Goal: Task Accomplishment & Management: Use online tool/utility

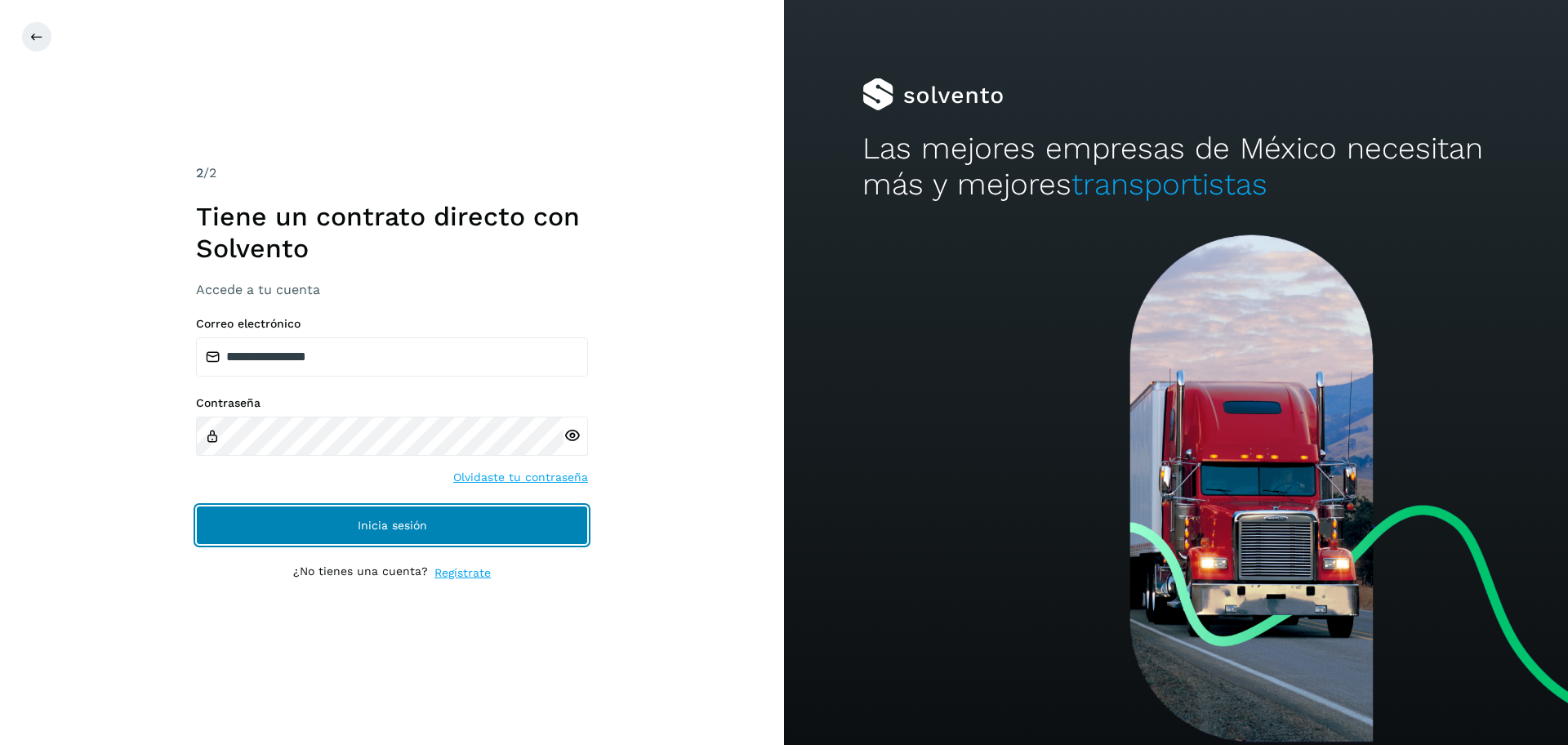
click at [322, 522] on button "Inicia sesión" at bounding box center [392, 525] width 392 height 39
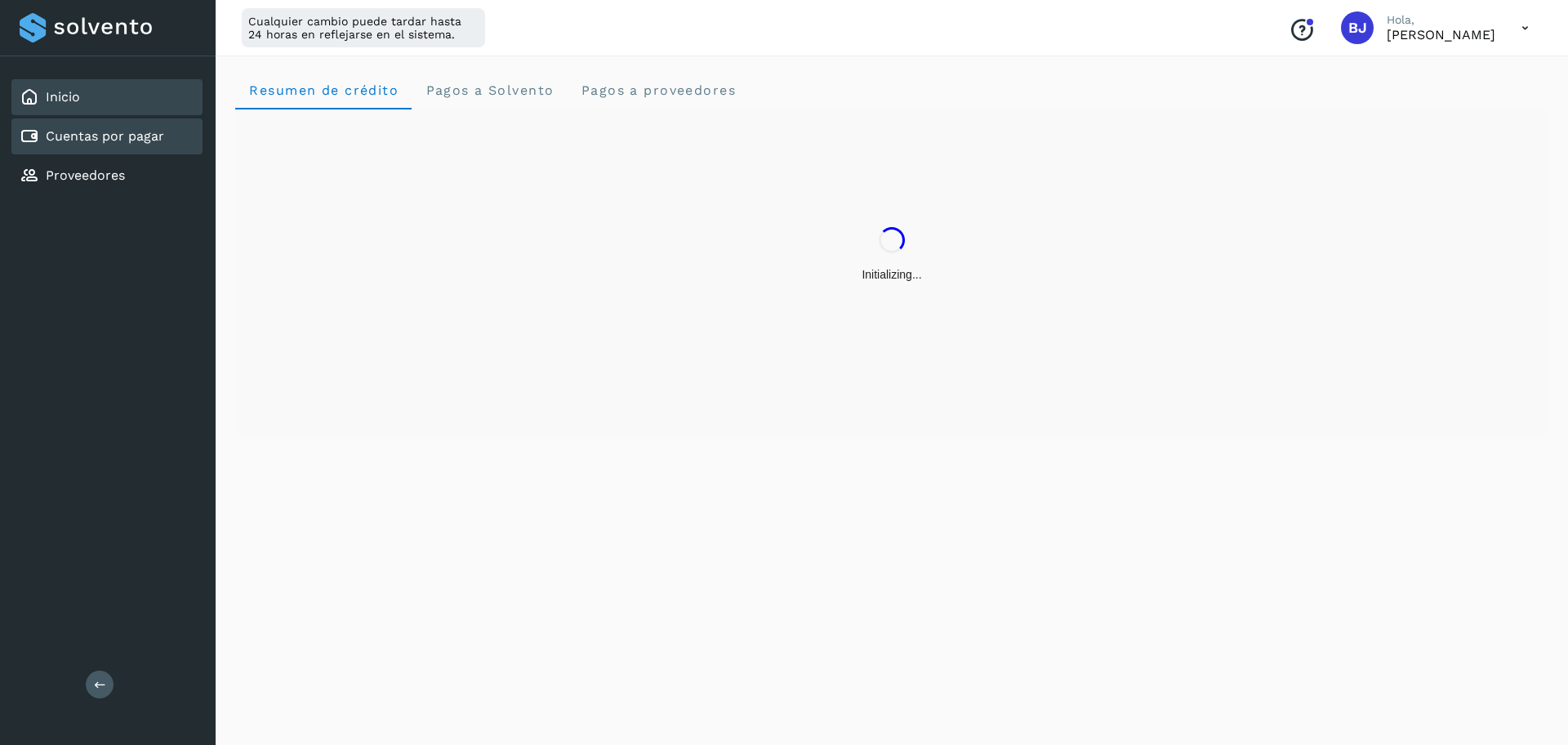
click at [119, 136] on link "Cuentas por pagar" at bounding box center [105, 136] width 118 height 16
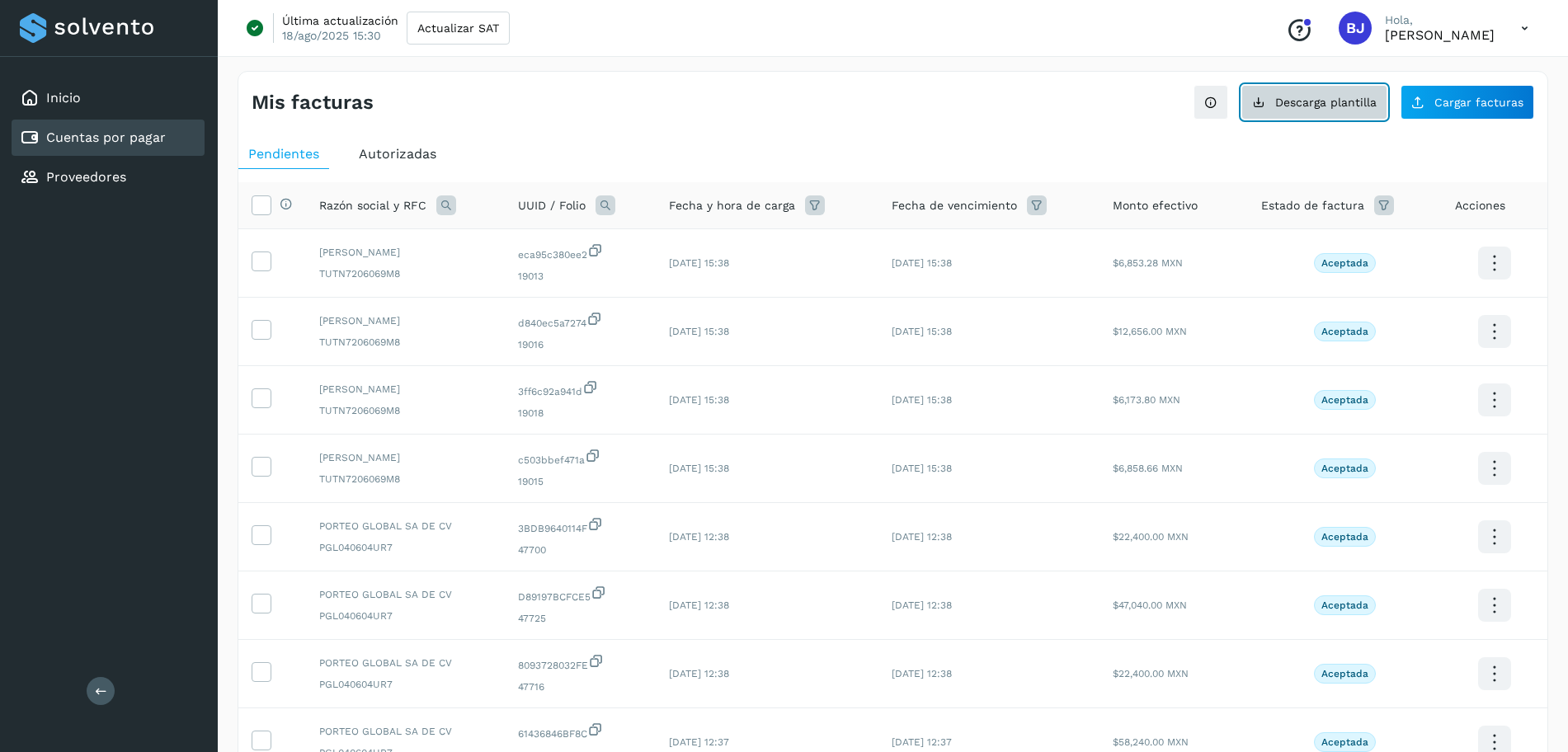
click at [1341, 106] on span "Descarga plantilla" at bounding box center [1325, 102] width 101 height 12
click at [1498, 97] on span "Cargar facturas" at bounding box center [1478, 102] width 89 height 12
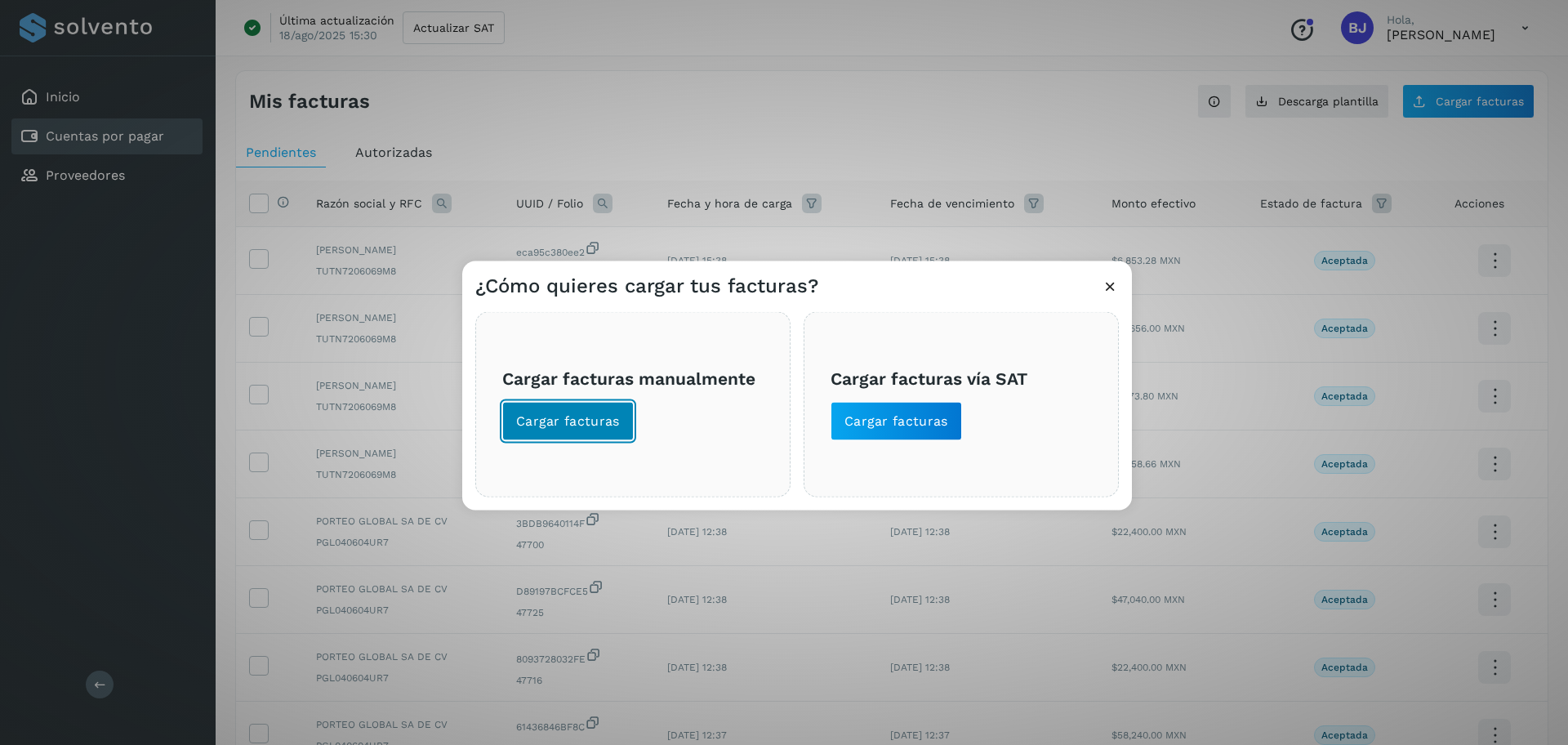
click at [600, 417] on span "Cargar facturas" at bounding box center [568, 421] width 104 height 18
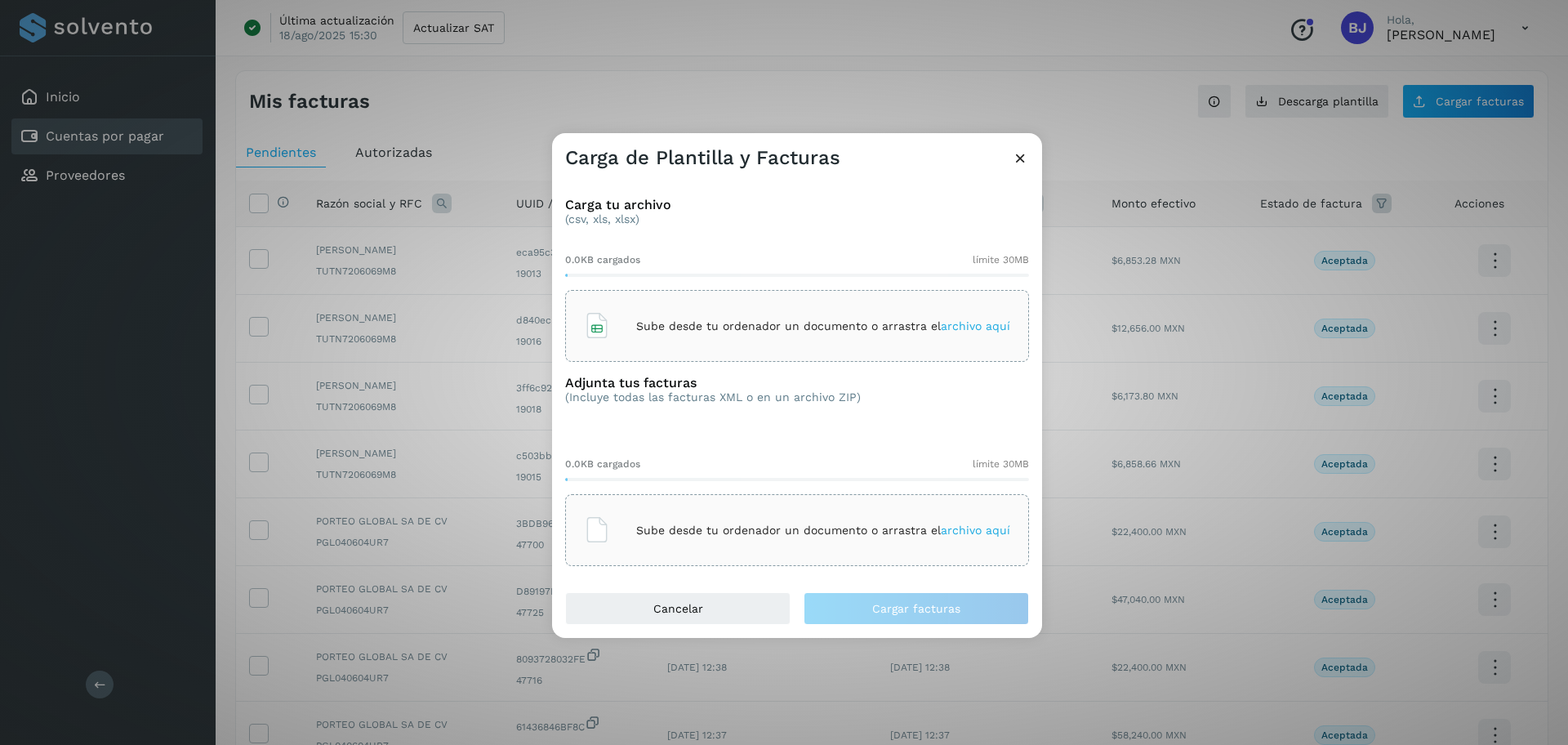
click at [668, 313] on div "Sube desde tu ordenador un documento o arrastra el archivo aquí" at bounding box center [797, 326] width 426 height 44
click at [654, 509] on div "Sube desde tu ordenador un documento o arrastra el archivo aquí" at bounding box center [797, 530] width 426 height 44
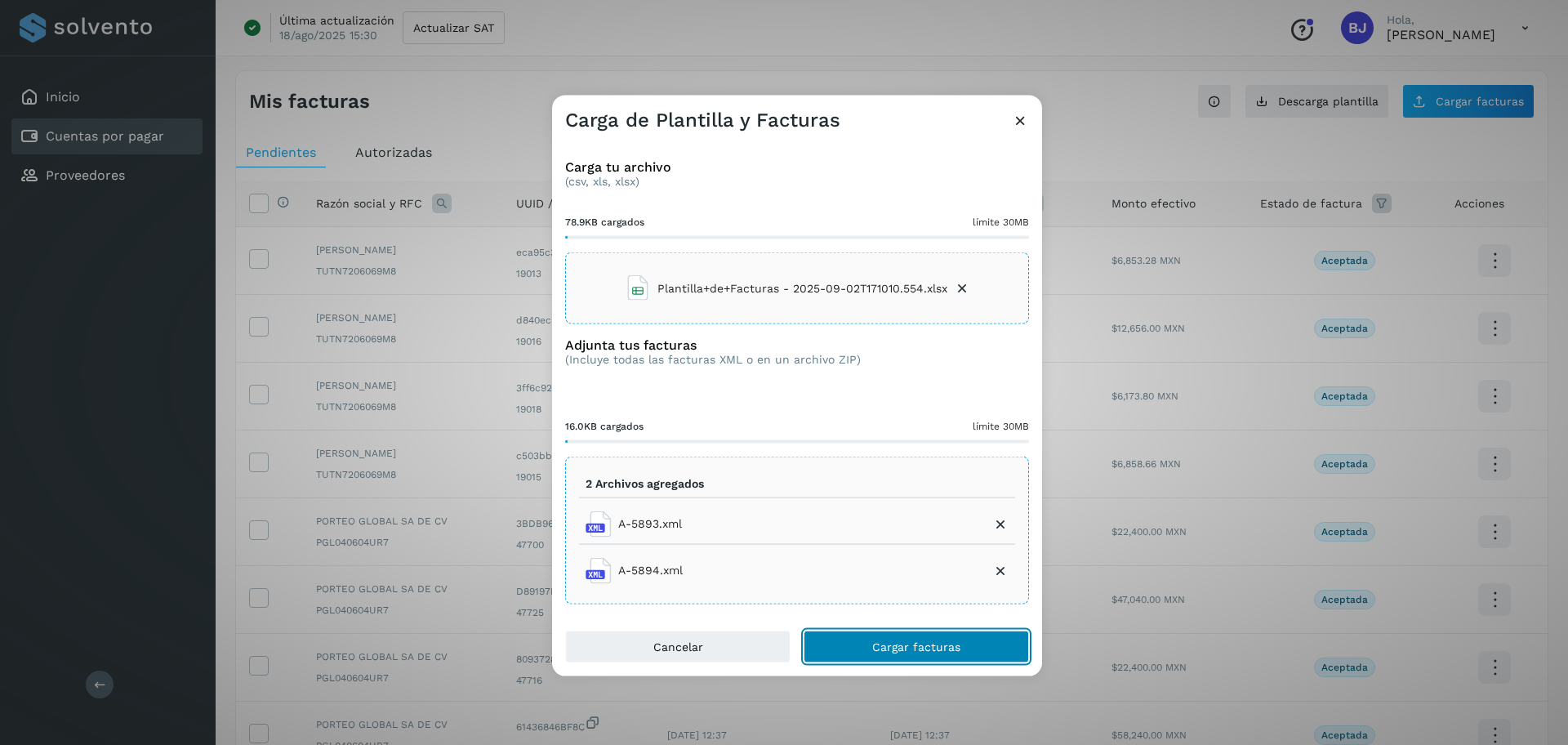
click at [928, 652] on span "Cargar facturas" at bounding box center [916, 646] width 88 height 12
